Goal: Book appointment/travel/reservation

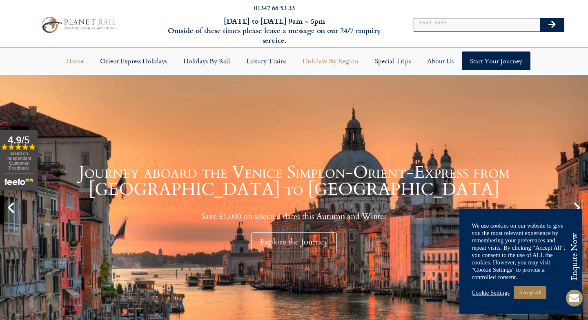
click at [338, 62] on link "Holidays by Region" at bounding box center [330, 60] width 72 height 19
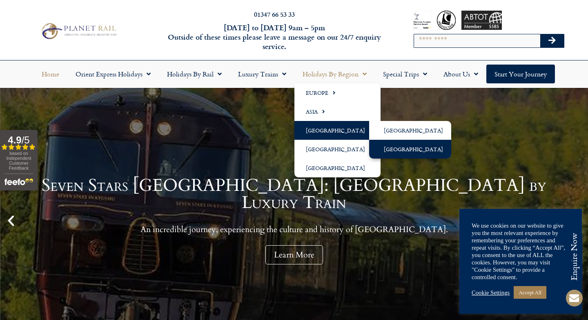
click at [397, 150] on link "[GEOGRAPHIC_DATA]" at bounding box center [410, 149] width 82 height 19
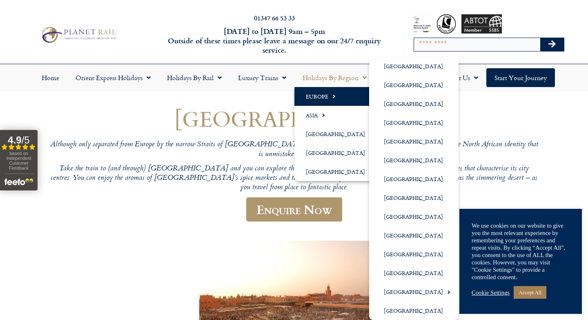
click at [325, 95] on link "Europe" at bounding box center [337, 96] width 86 height 19
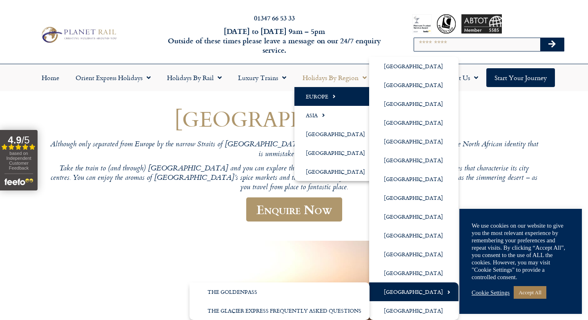
click at [409, 289] on link "[GEOGRAPHIC_DATA]" at bounding box center [413, 291] width 89 height 19
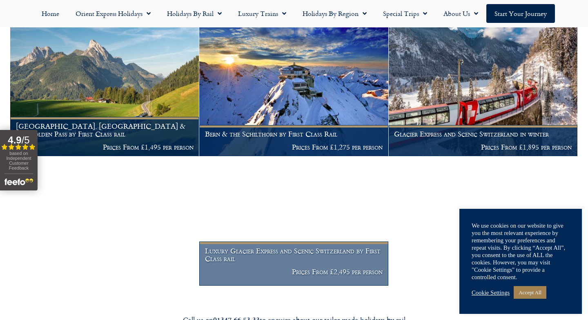
scroll to position [528, 0]
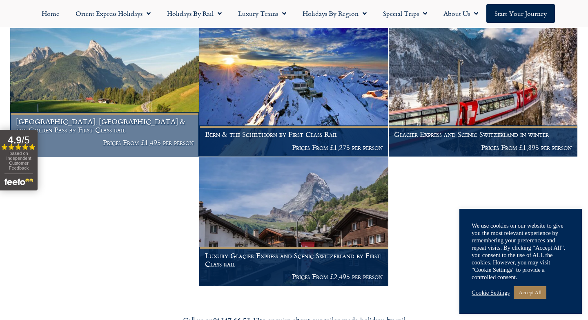
click at [131, 118] on h1 "Lucerne, Montreux & the Golden Pass by First Class rail" at bounding box center [105, 126] width 178 height 16
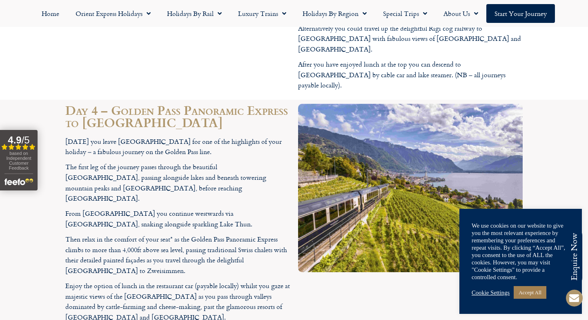
scroll to position [1815, 0]
